Goal: Task Accomplishment & Management: Complete application form

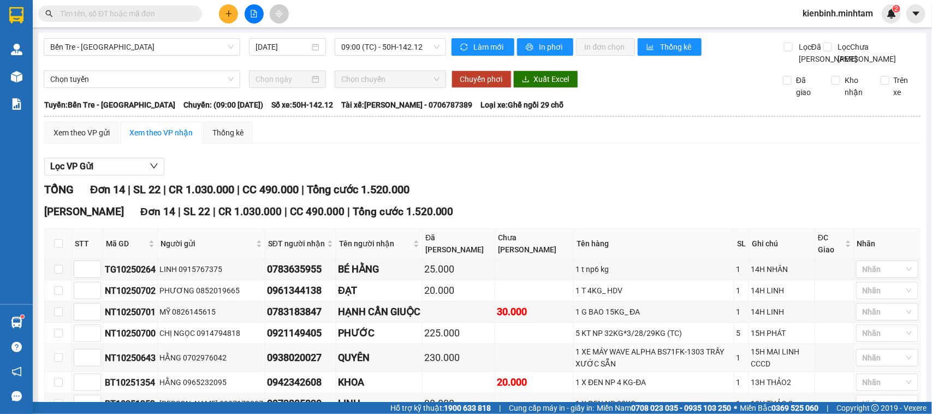
scroll to position [260, 0]
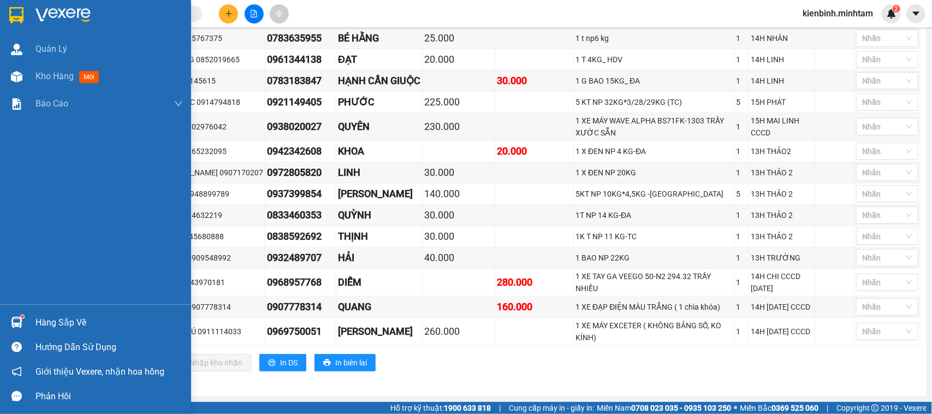
click at [18, 335] on div "Hướng dẫn sử dụng" at bounding box center [95, 347] width 191 height 25
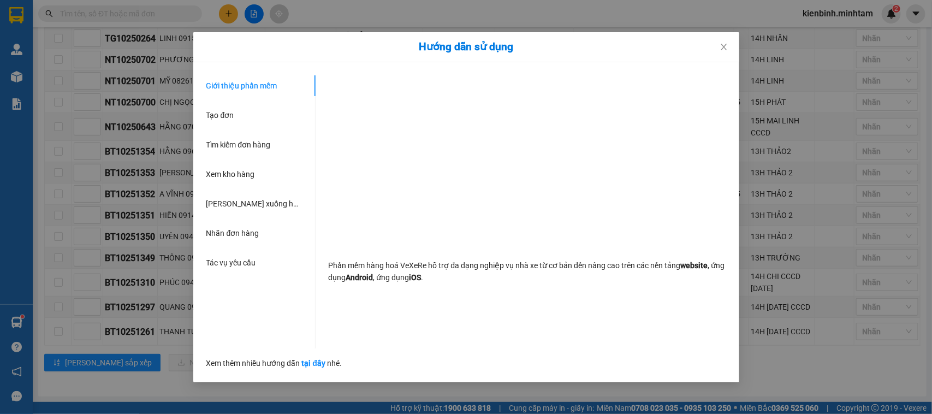
click at [23, 318] on div "Hướng dẫn sử dụng Giới thiệu phần mềm Tạo đơn Tìm kiếm đơn hàng Xem kho hàng Lê…" at bounding box center [466, 207] width 932 height 414
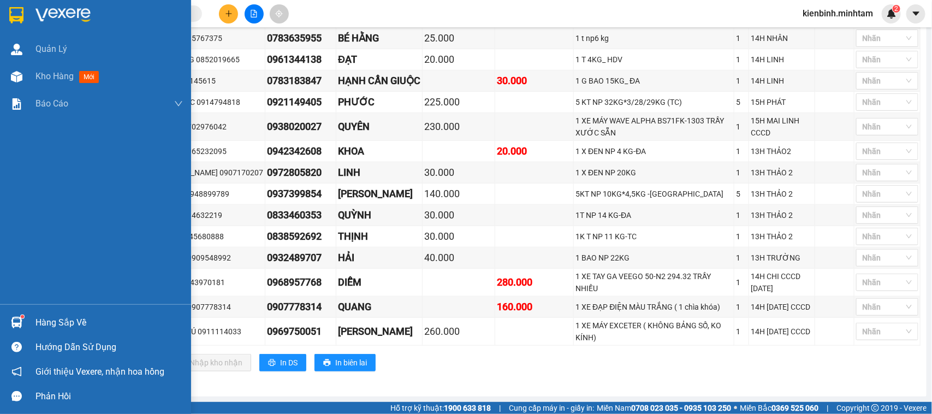
click at [23, 318] on div at bounding box center [16, 322] width 19 height 19
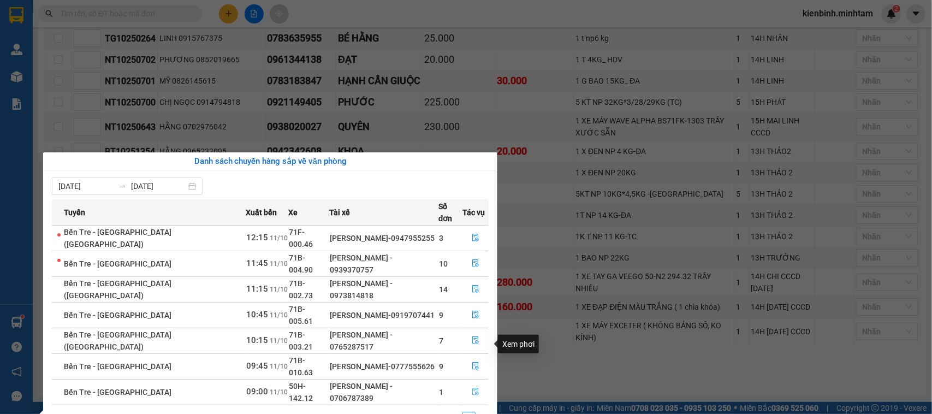
click at [472, 388] on icon "file-done" at bounding box center [476, 392] width 8 height 8
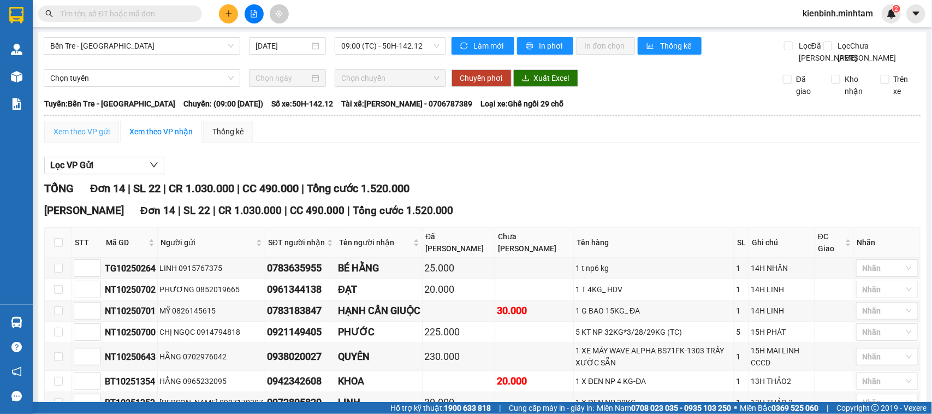
scroll to position [0, 0]
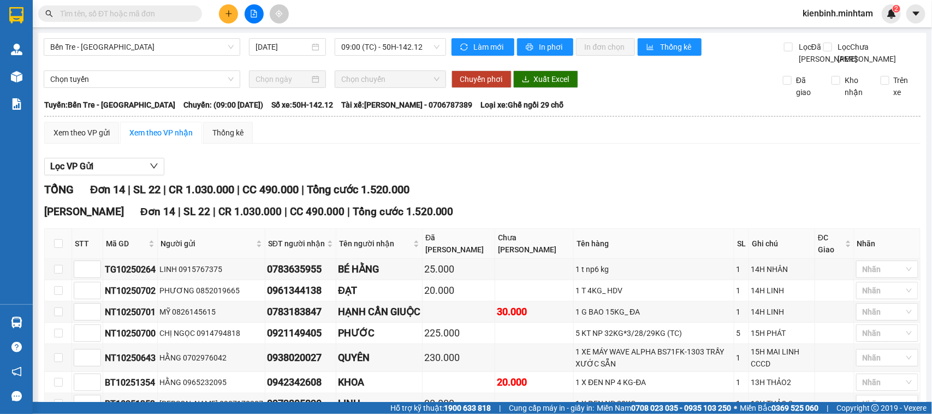
click at [52, 259] on th at bounding box center [58, 244] width 27 height 30
click at [63, 259] on th at bounding box center [58, 244] width 27 height 30
click at [52, 259] on th at bounding box center [58, 244] width 27 height 30
click at [60, 248] on input "checkbox" at bounding box center [58, 243] width 9 height 9
checkbox input "true"
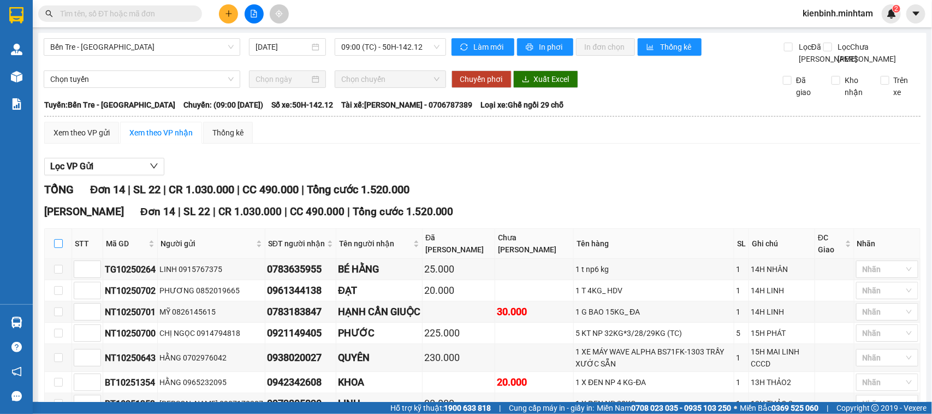
checkbox input "true"
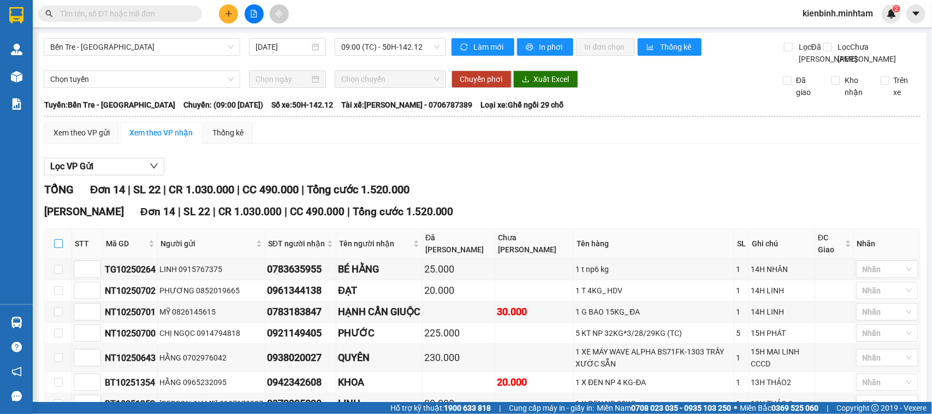
checkbox input "true"
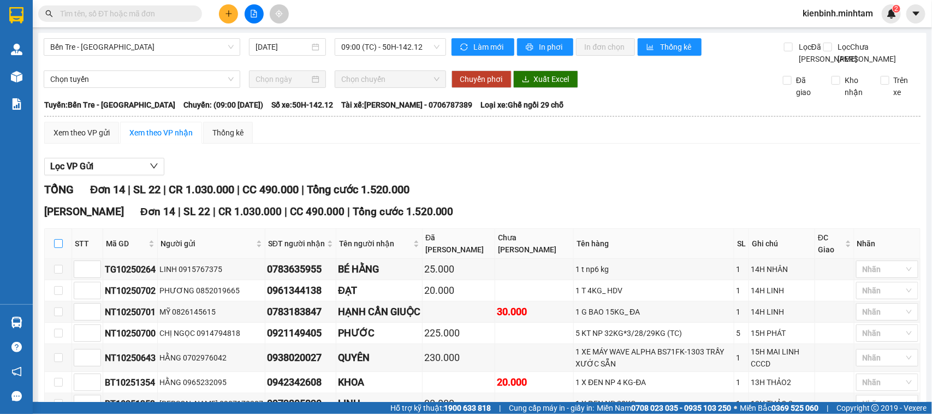
checkbox input "true"
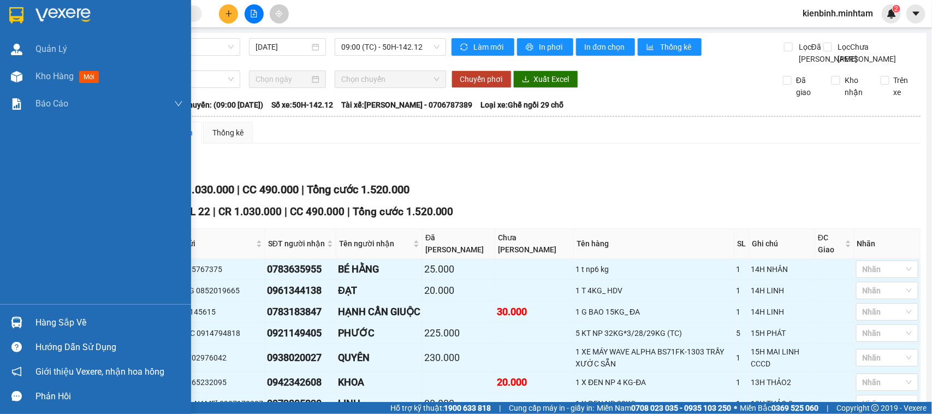
click at [33, 19] on div at bounding box center [95, 17] width 191 height 35
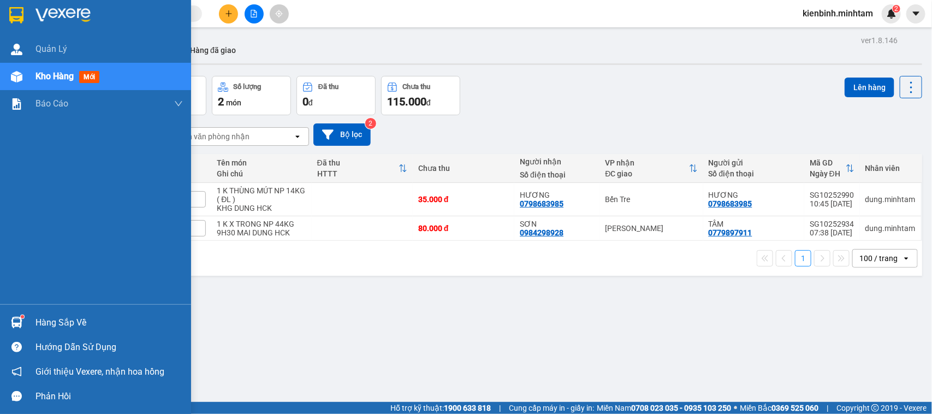
click at [14, 10] on img at bounding box center [16, 15] width 14 height 16
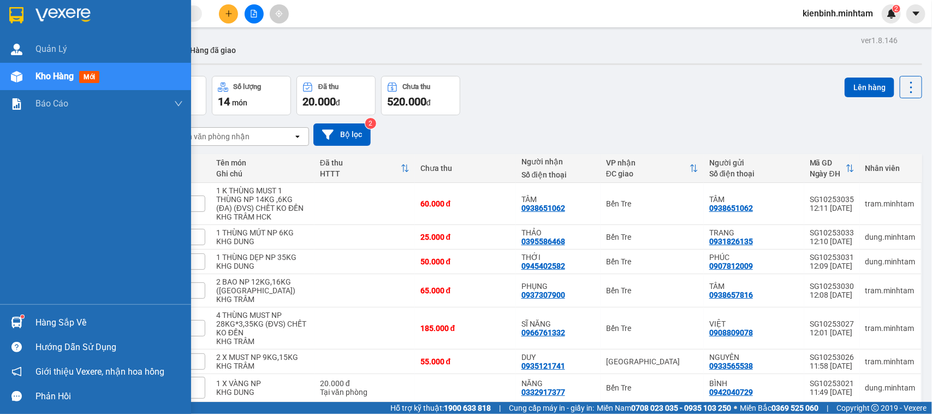
click at [37, 322] on div "Hàng sắp về" at bounding box center [108, 322] width 147 height 16
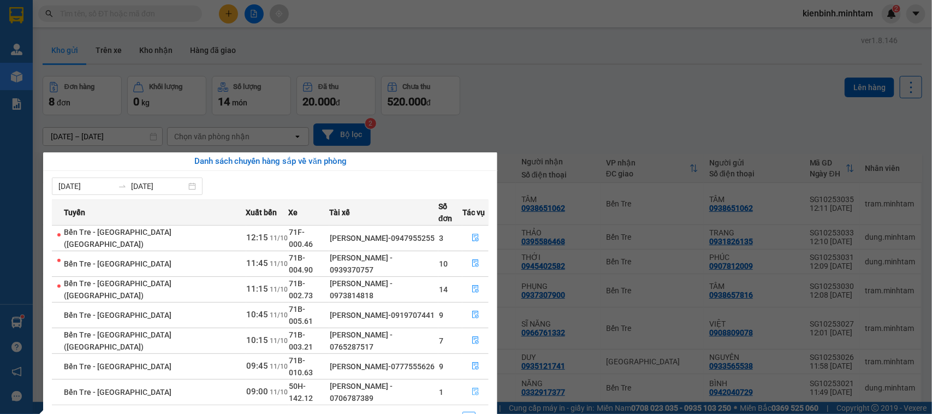
click at [476, 388] on icon "file-done" at bounding box center [476, 392] width 8 height 8
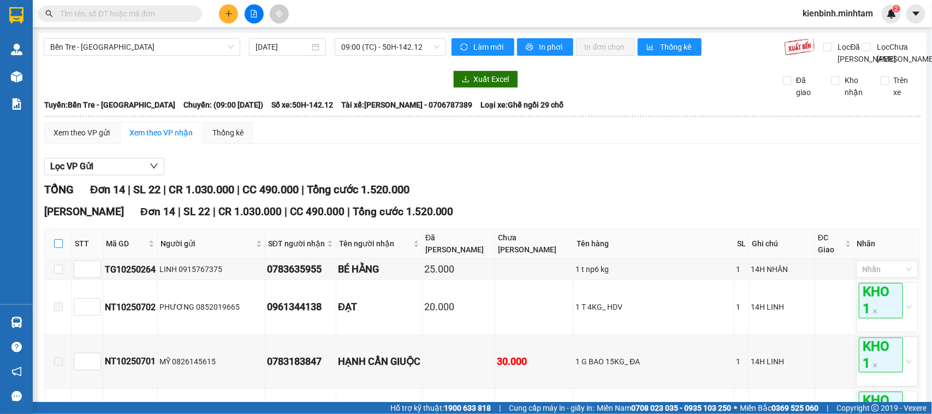
click at [54, 248] on input "checkbox" at bounding box center [58, 243] width 9 height 9
checkbox input "true"
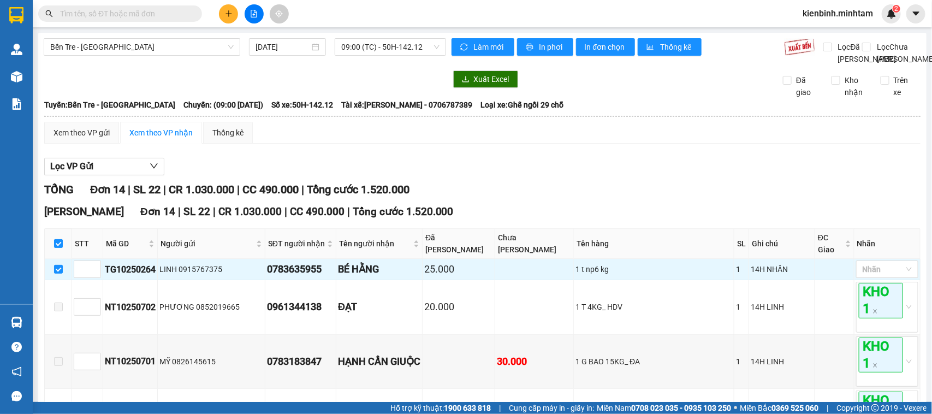
click at [63, 259] on th at bounding box center [58, 244] width 27 height 30
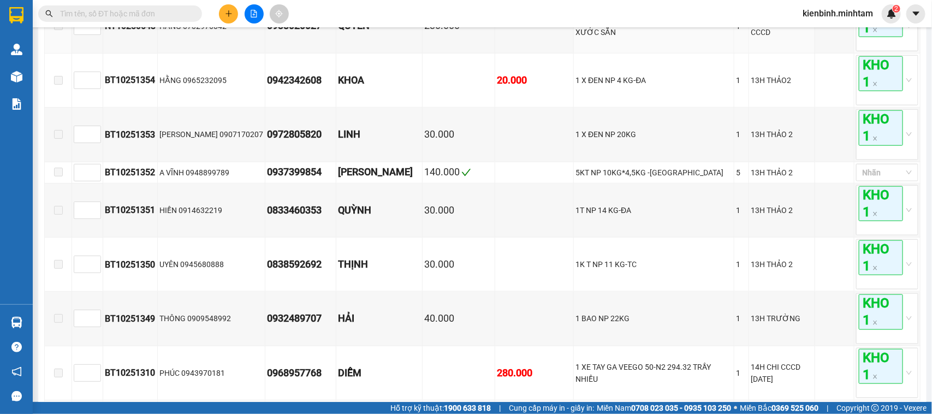
scroll to position [341, 0]
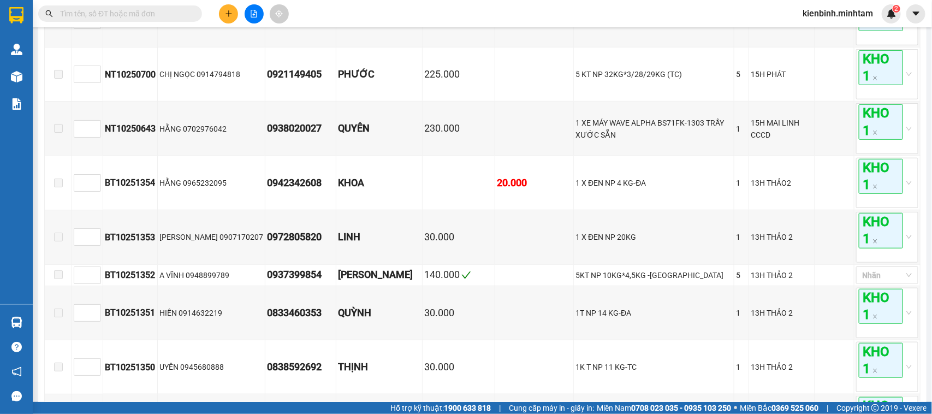
click at [130, 10] on input "text" at bounding box center [124, 14] width 129 height 12
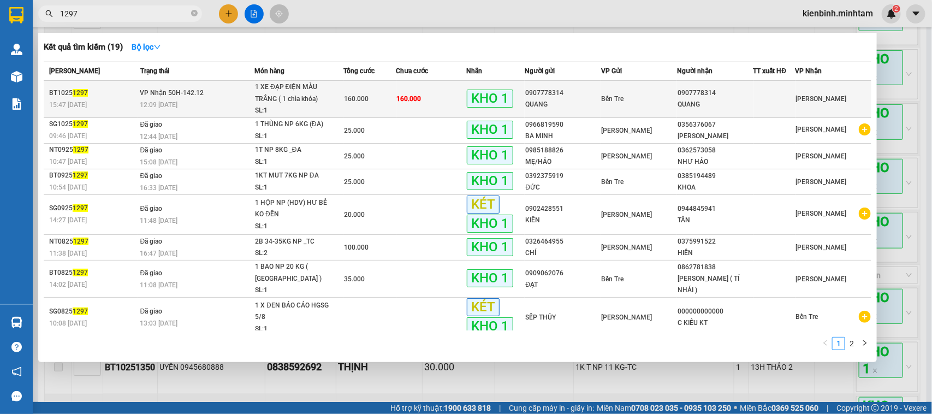
type input "1297"
click at [310, 91] on div "1 XE ĐẠP ĐIỆN MÀU TRẮNG ( 1 chìa khóa)" at bounding box center [296, 92] width 82 height 23
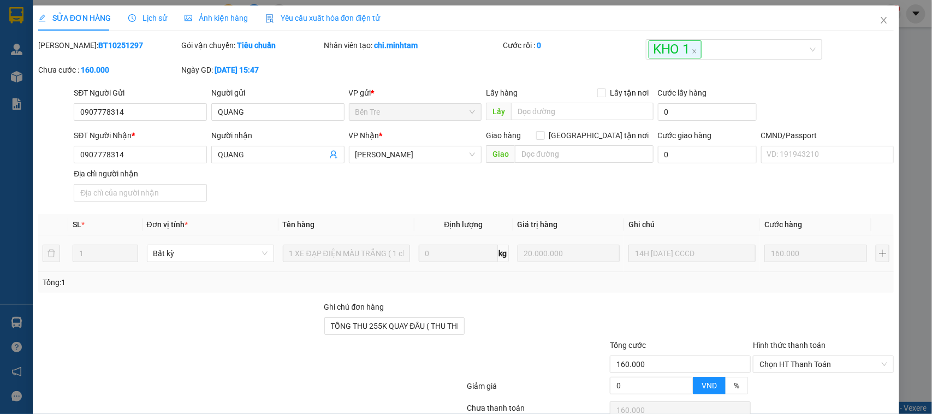
type input "0907778314"
type input "QUANG"
type input "0907778314"
type input "QUANG"
type input "TỔNG THU 255K QUAY ĐẦU ( THU THÊM KHÁCH 95.000 TÍNH THIẾU MÃ SG10251614 )"
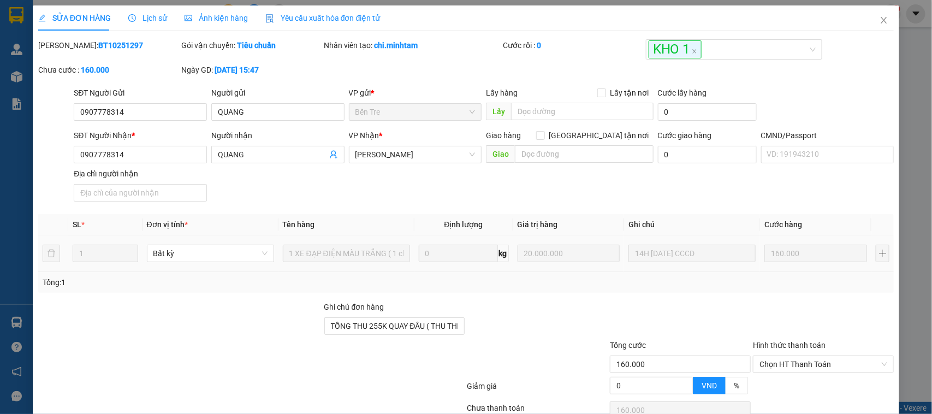
type input "160.000"
click at [880, 25] on icon "close" at bounding box center [884, 20] width 9 height 9
